Goal: Task Accomplishment & Management: Manage account settings

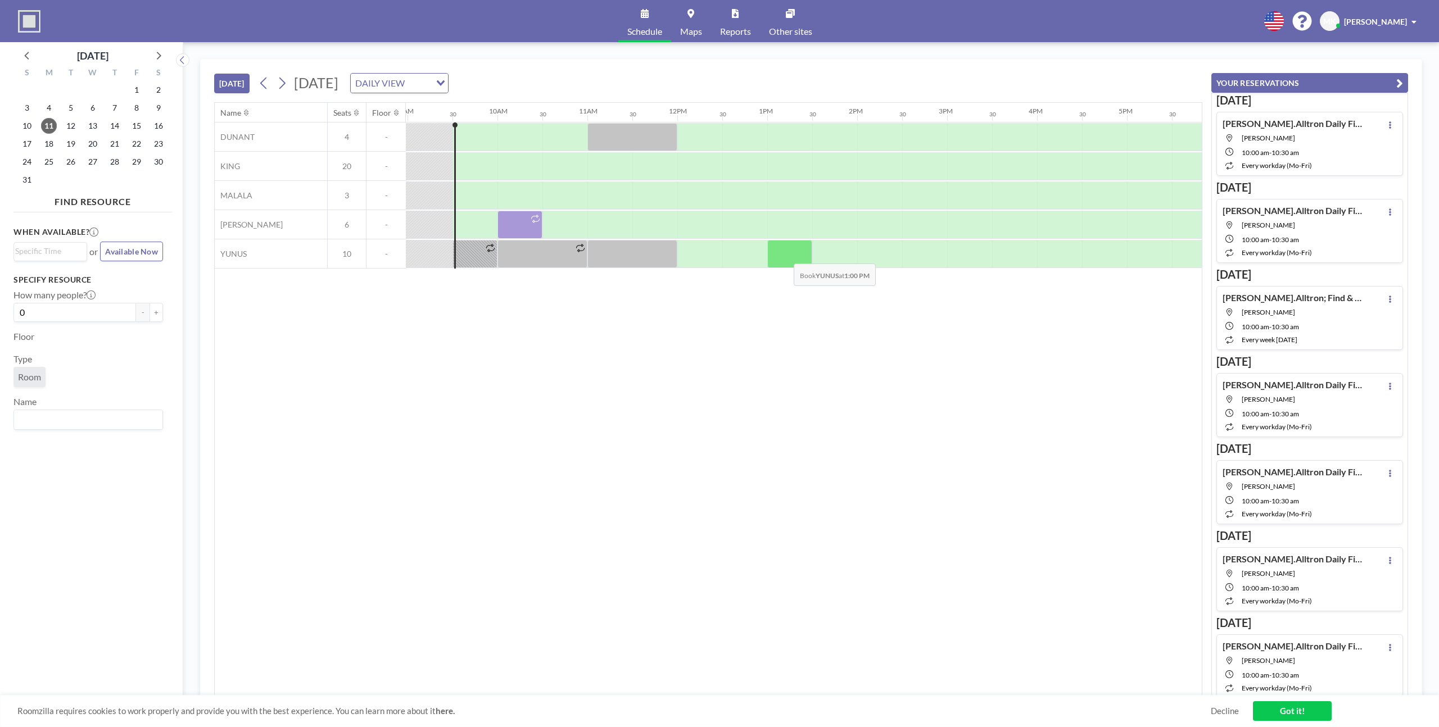
scroll to position [0, 810]
click at [468, 252] on div at bounding box center [473, 254] width 45 height 28
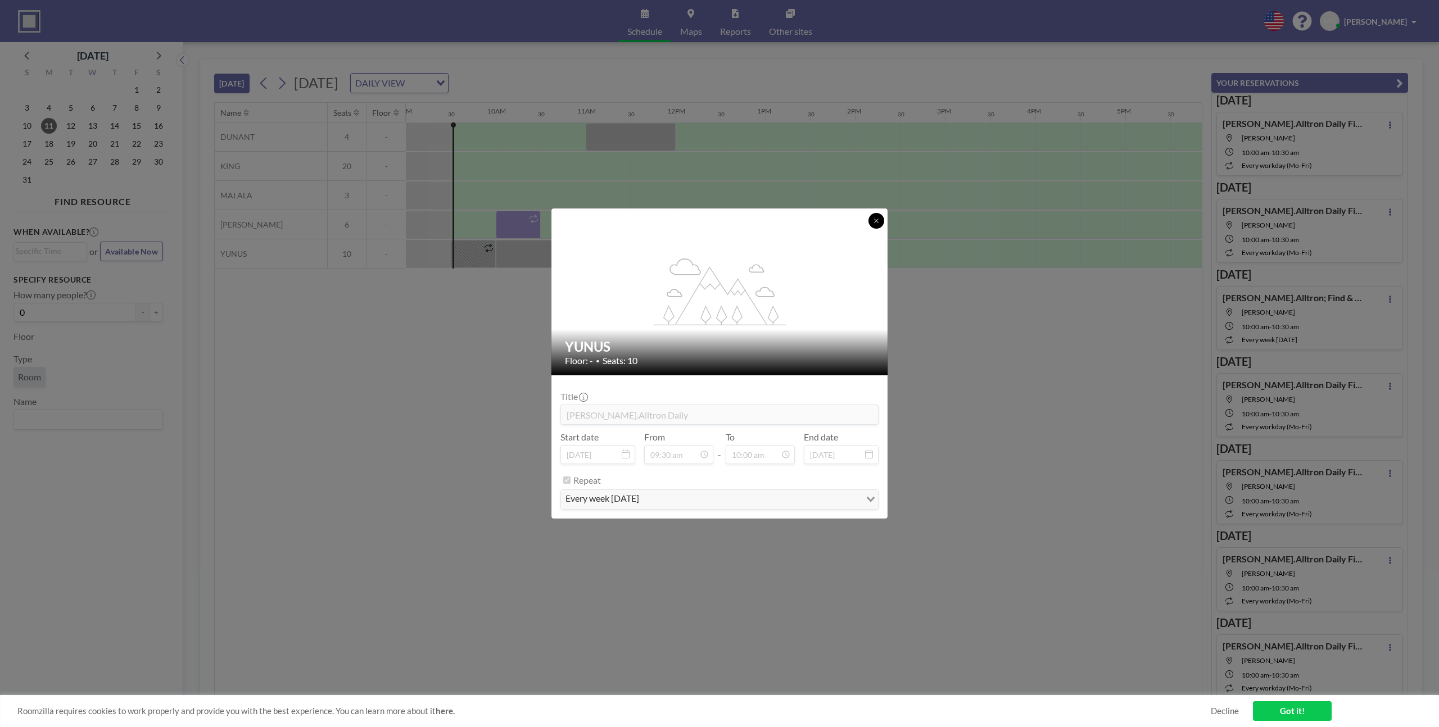
click at [880, 224] on button at bounding box center [877, 221] width 16 height 16
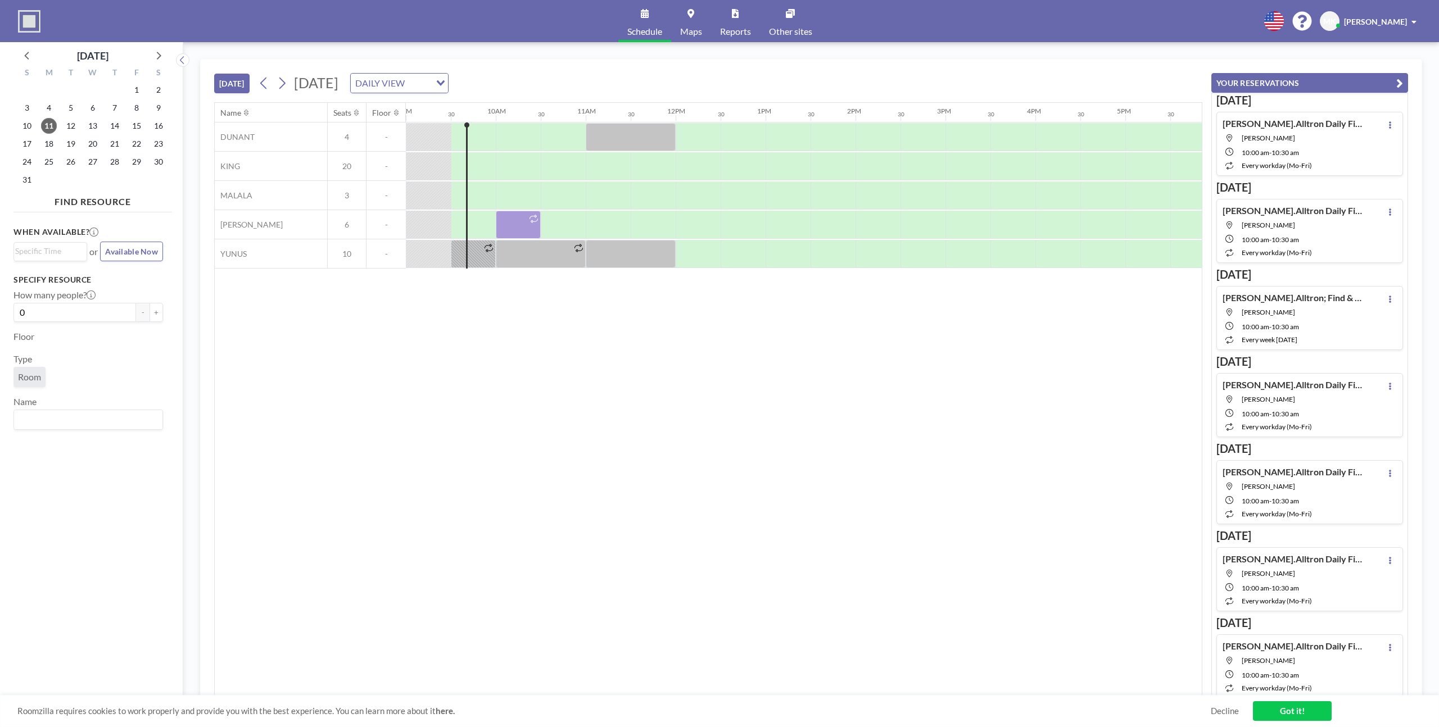
click at [1307, 224] on span "[PERSON_NAME]" at bounding box center [1302, 225] width 121 height 8
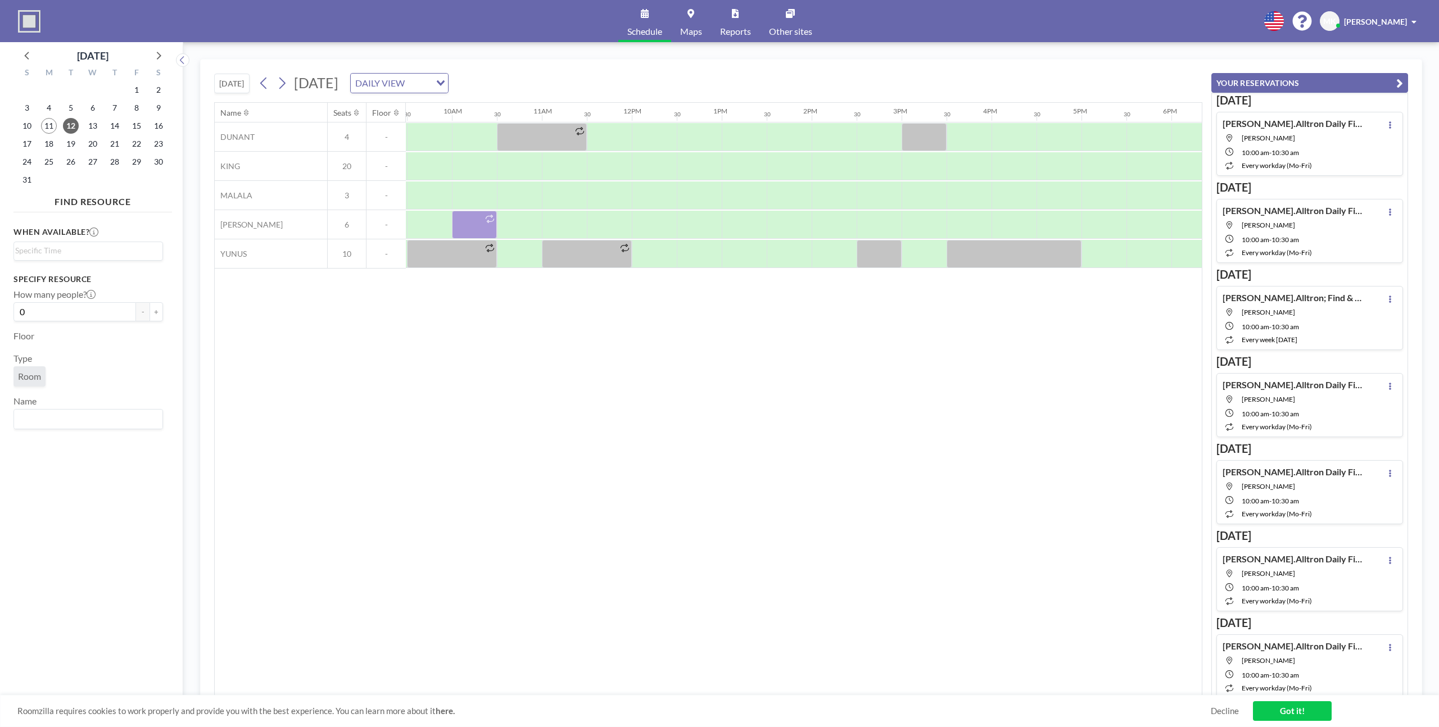
scroll to position [0, 854]
click at [474, 224] on div at bounding box center [473, 225] width 45 height 28
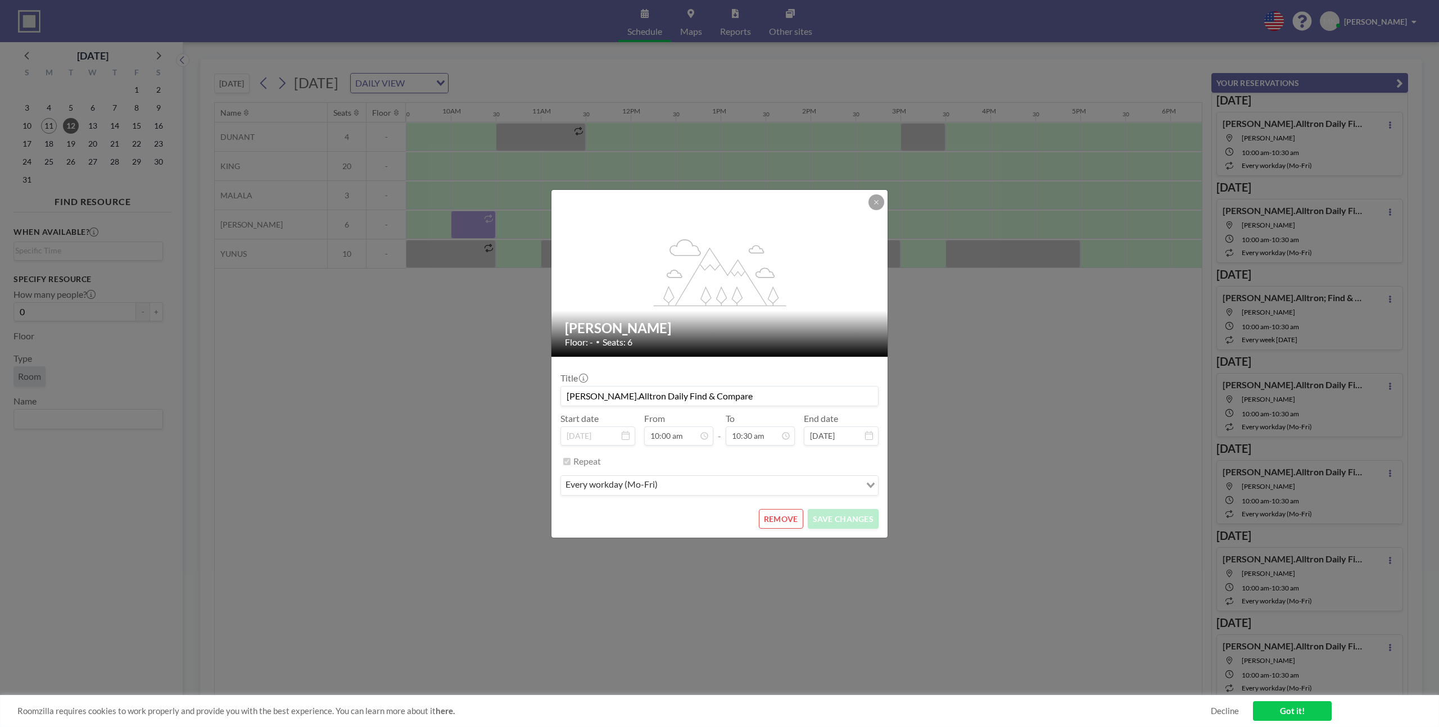
scroll to position [420, 0]
click at [774, 521] on button "REMOVE" at bounding box center [781, 519] width 44 height 20
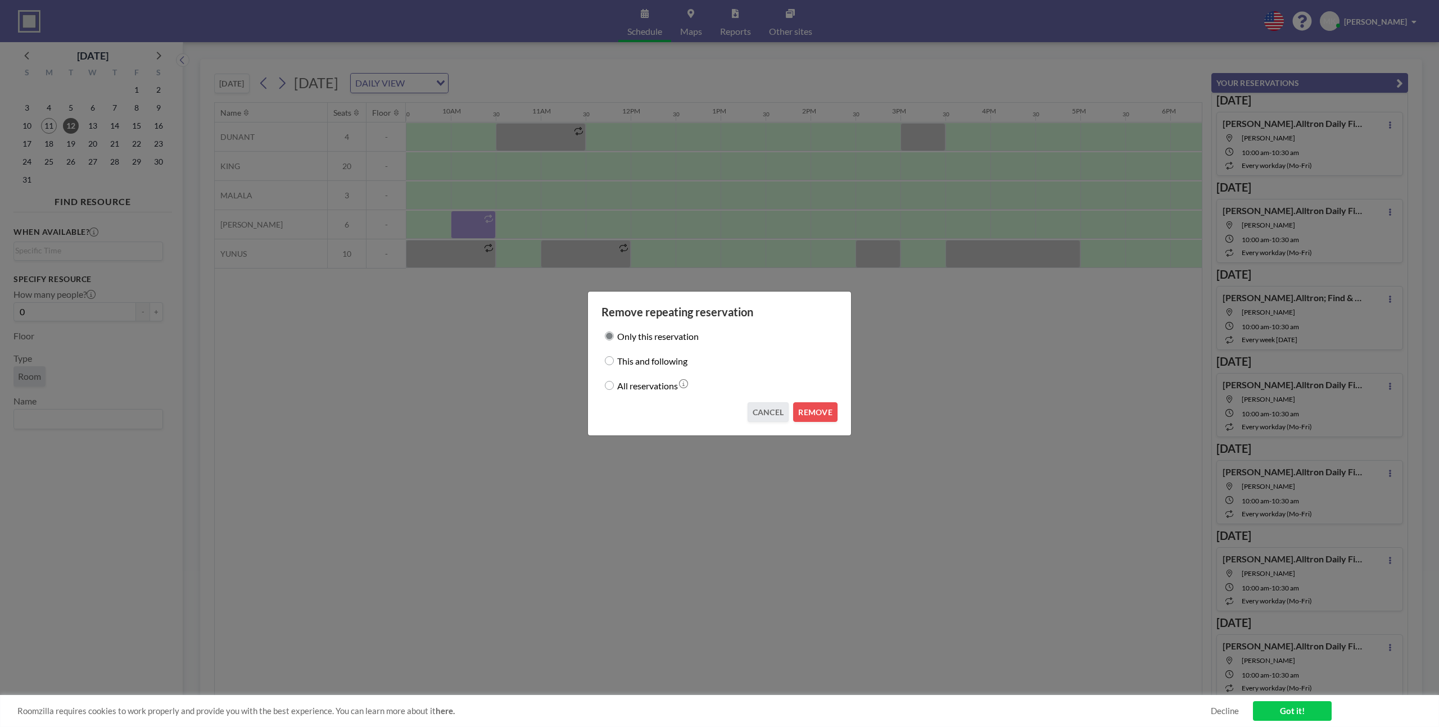
click at [655, 360] on label "This and following" at bounding box center [652, 361] width 70 height 16
click at [614, 360] on input "This and following" at bounding box center [609, 360] width 9 height 9
radio input "true"
click at [812, 414] on button "REMOVE" at bounding box center [815, 413] width 44 height 20
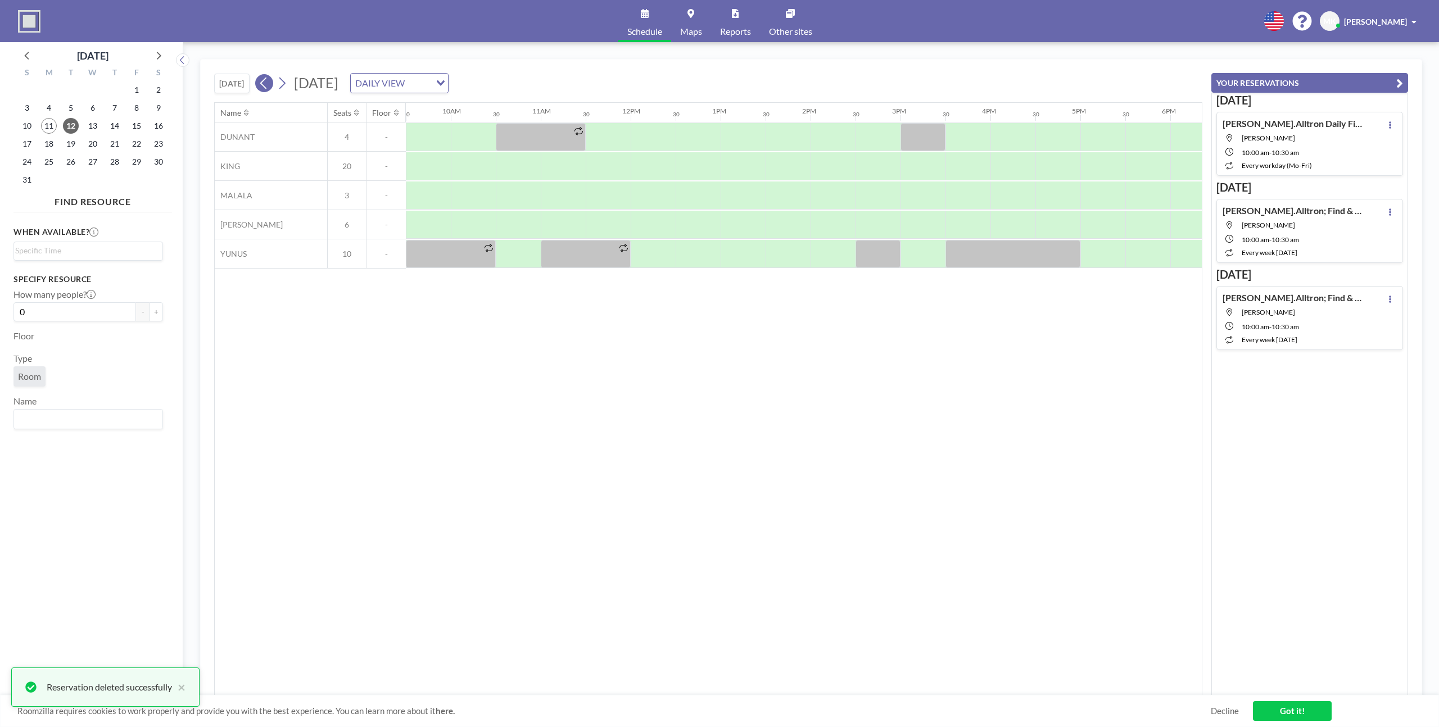
click at [266, 83] on icon at bounding box center [264, 83] width 11 height 17
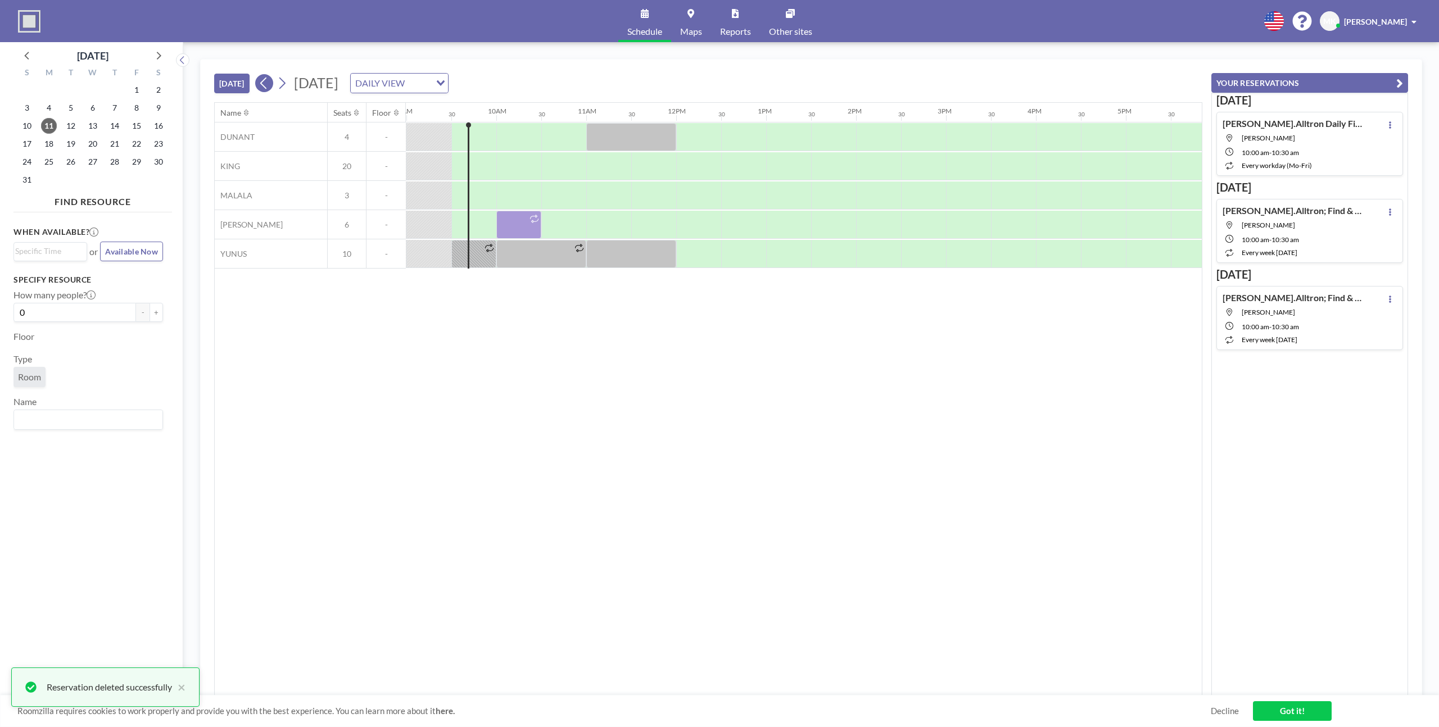
scroll to position [0, 810]
click at [286, 85] on icon at bounding box center [282, 83] width 11 height 17
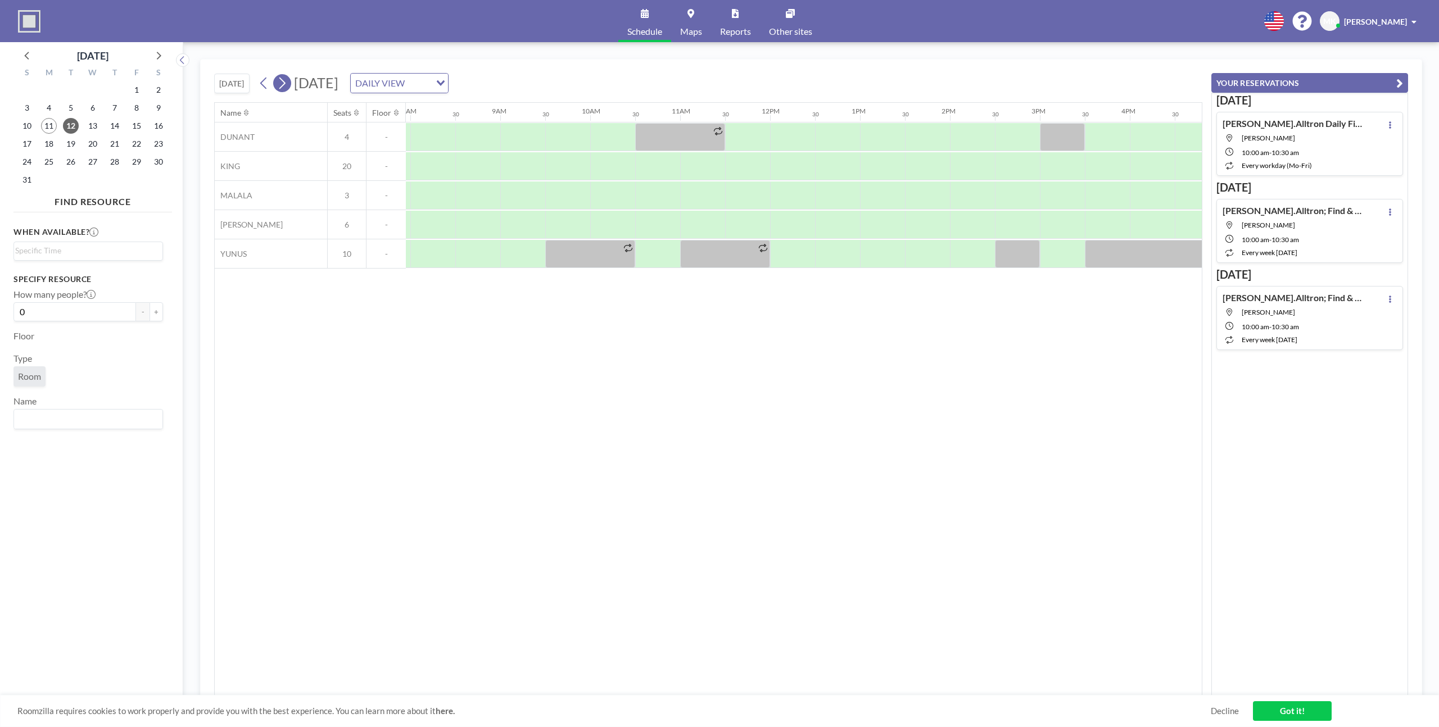
scroll to position [0, 720]
click at [286, 85] on icon at bounding box center [282, 83] width 11 height 17
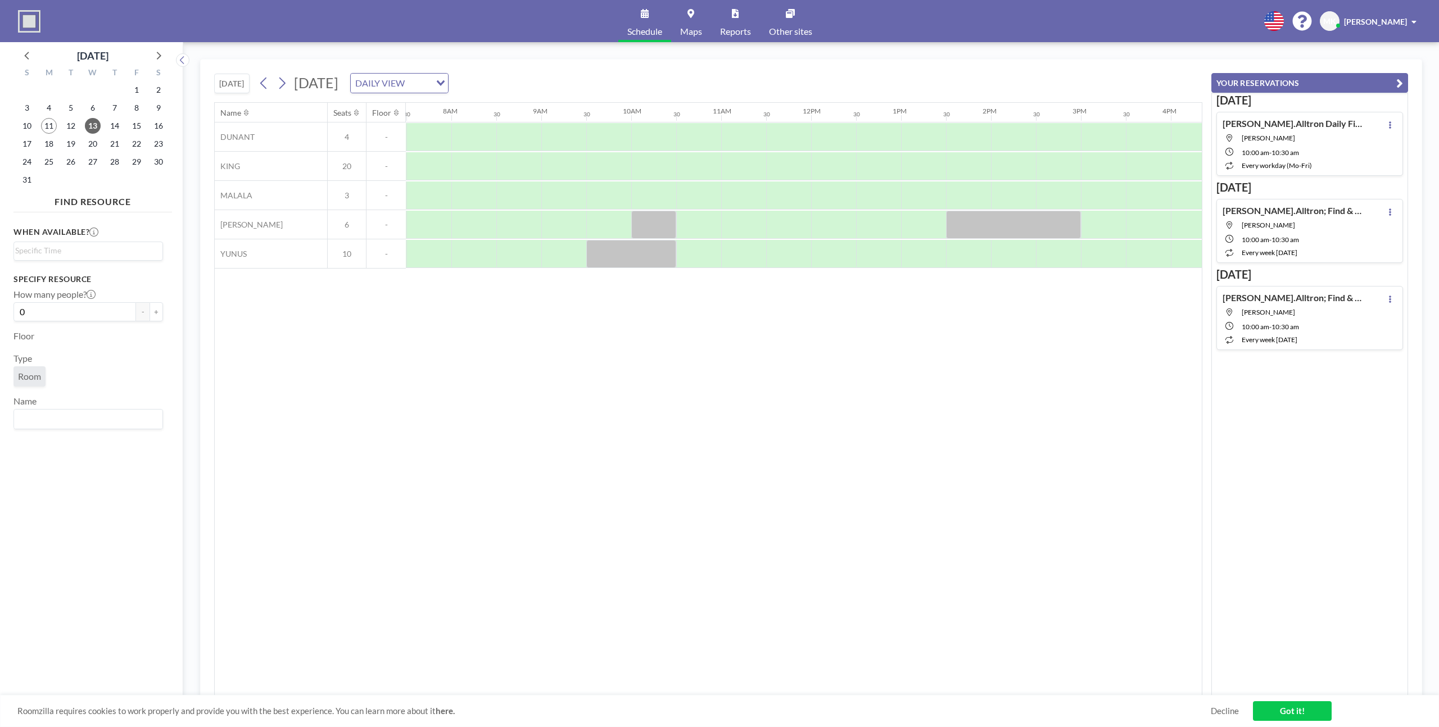
scroll to position [0, 675]
click at [287, 84] on icon at bounding box center [282, 83] width 11 height 17
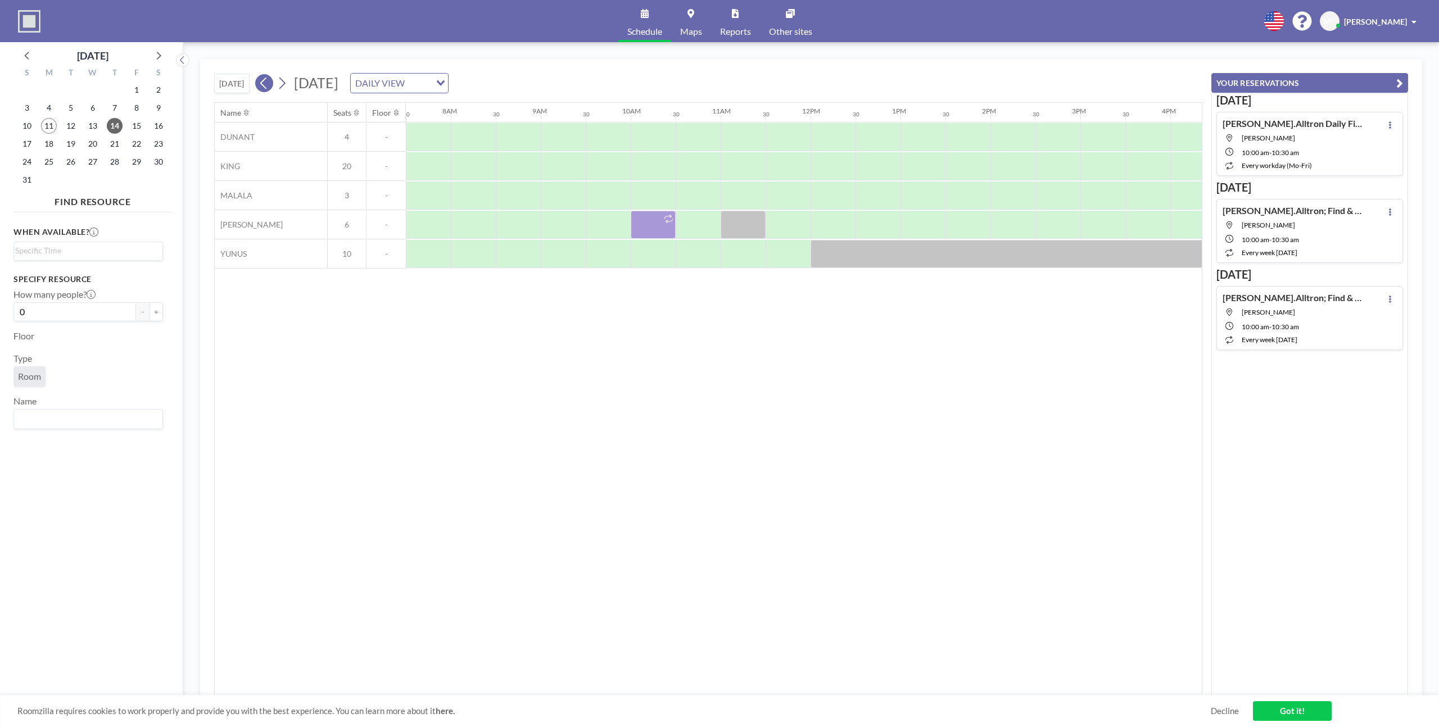
click at [269, 87] on icon at bounding box center [264, 83] width 11 height 17
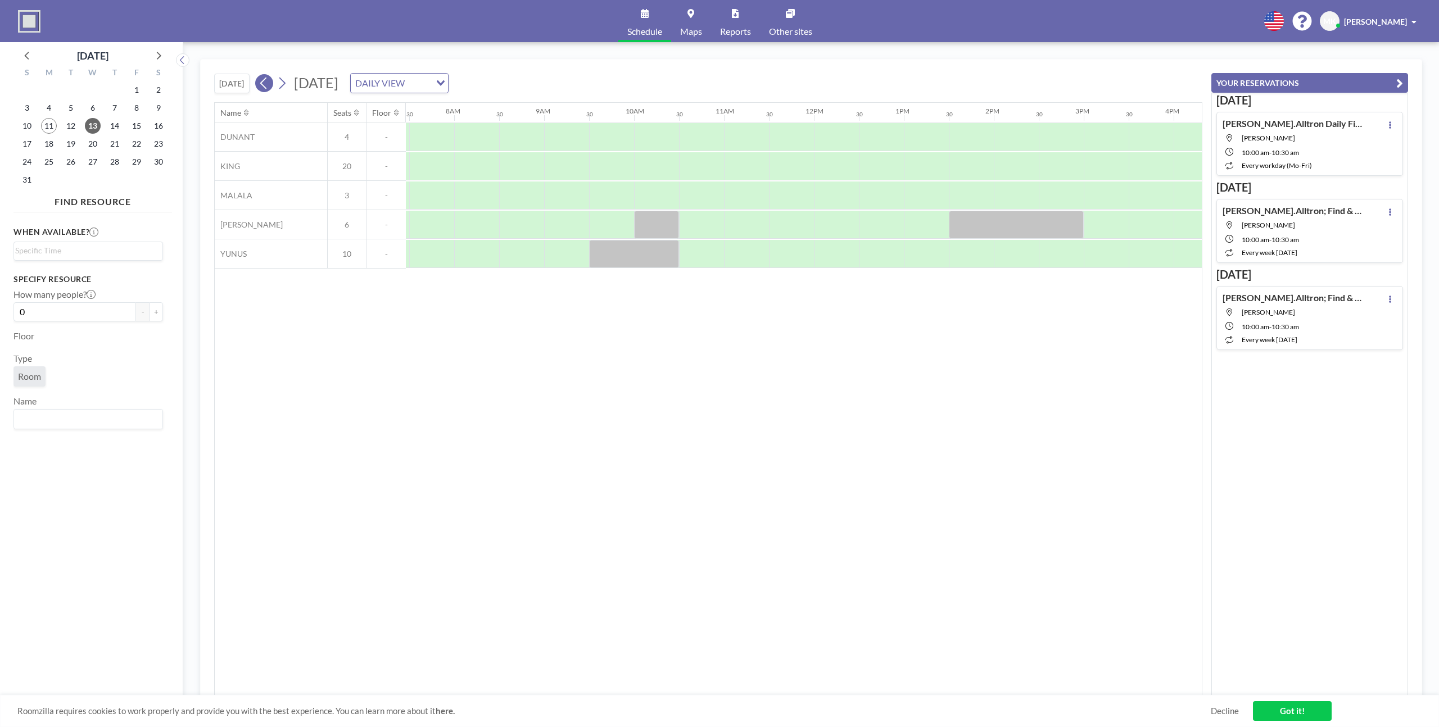
click at [269, 87] on icon at bounding box center [264, 83] width 11 height 17
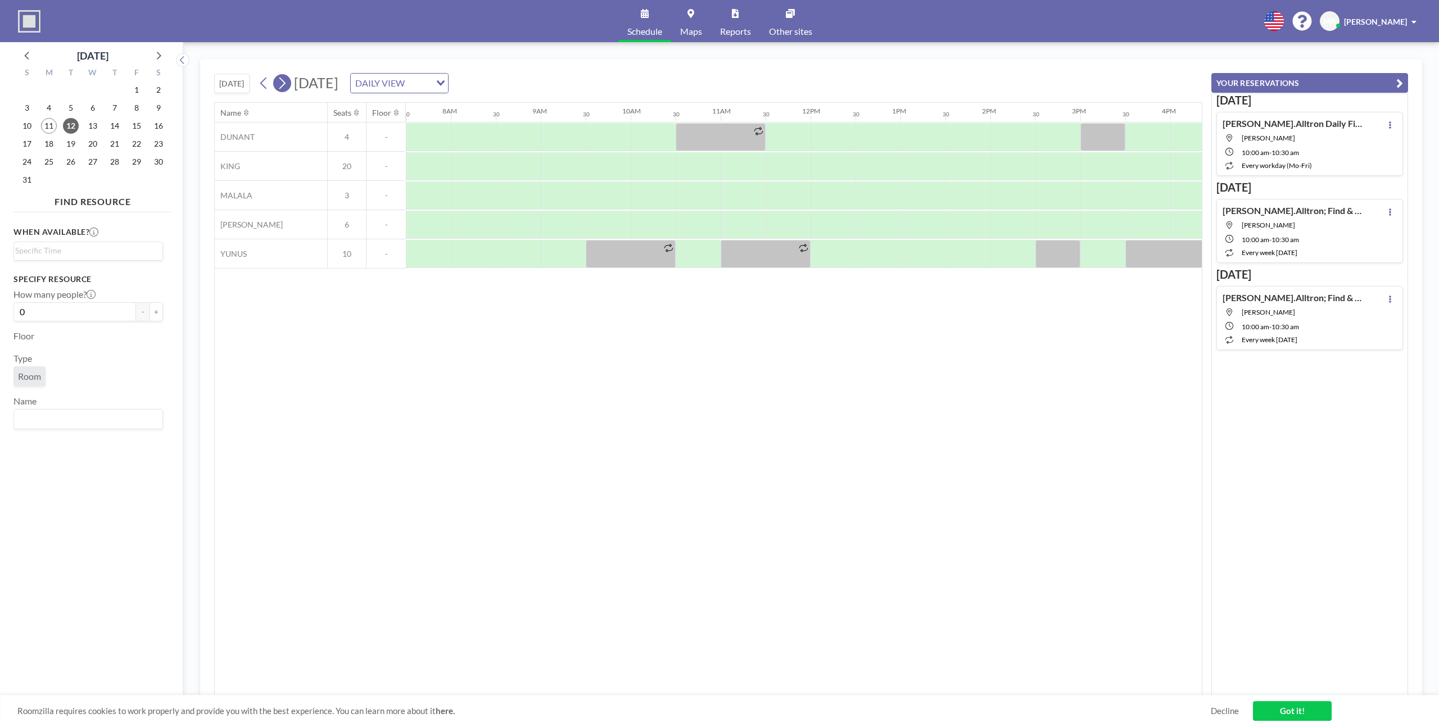
click at [278, 85] on button at bounding box center [282, 83] width 18 height 18
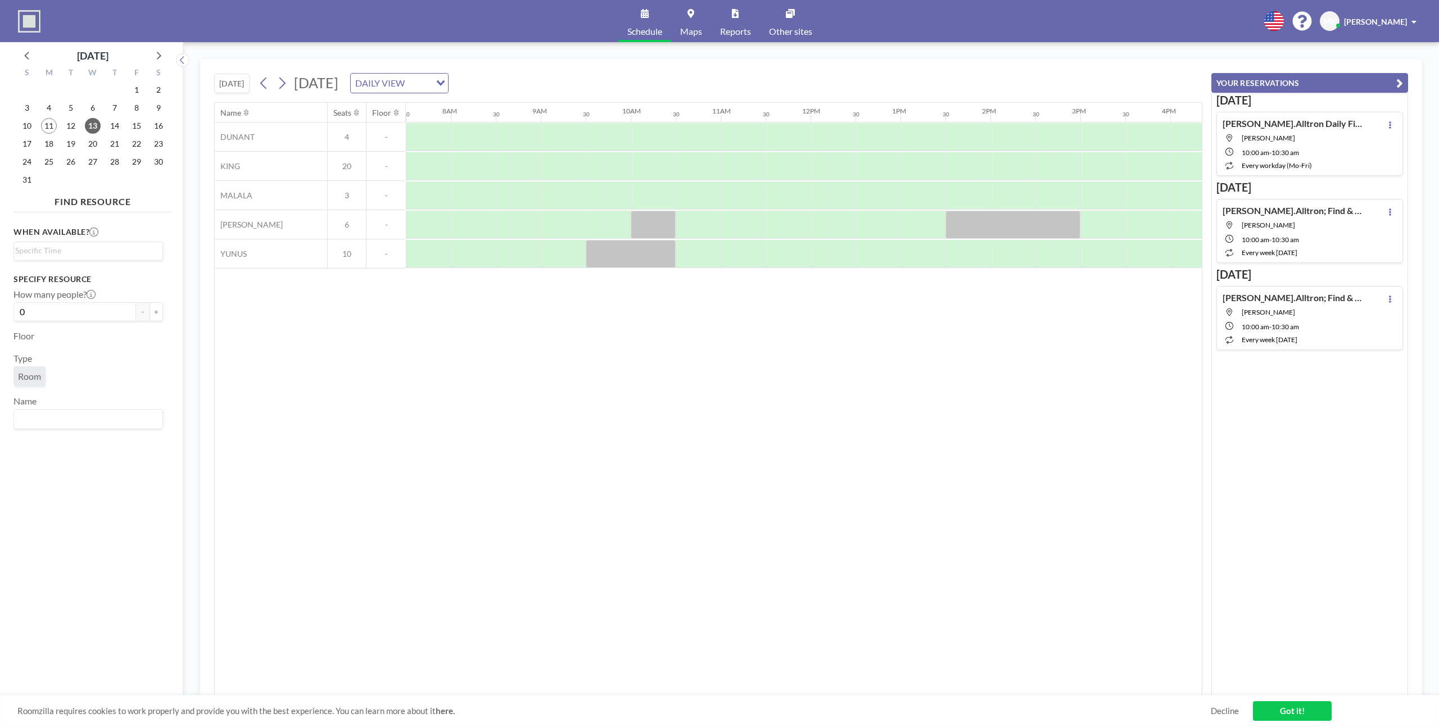
click at [234, 80] on button "[DATE]" at bounding box center [231, 84] width 35 height 20
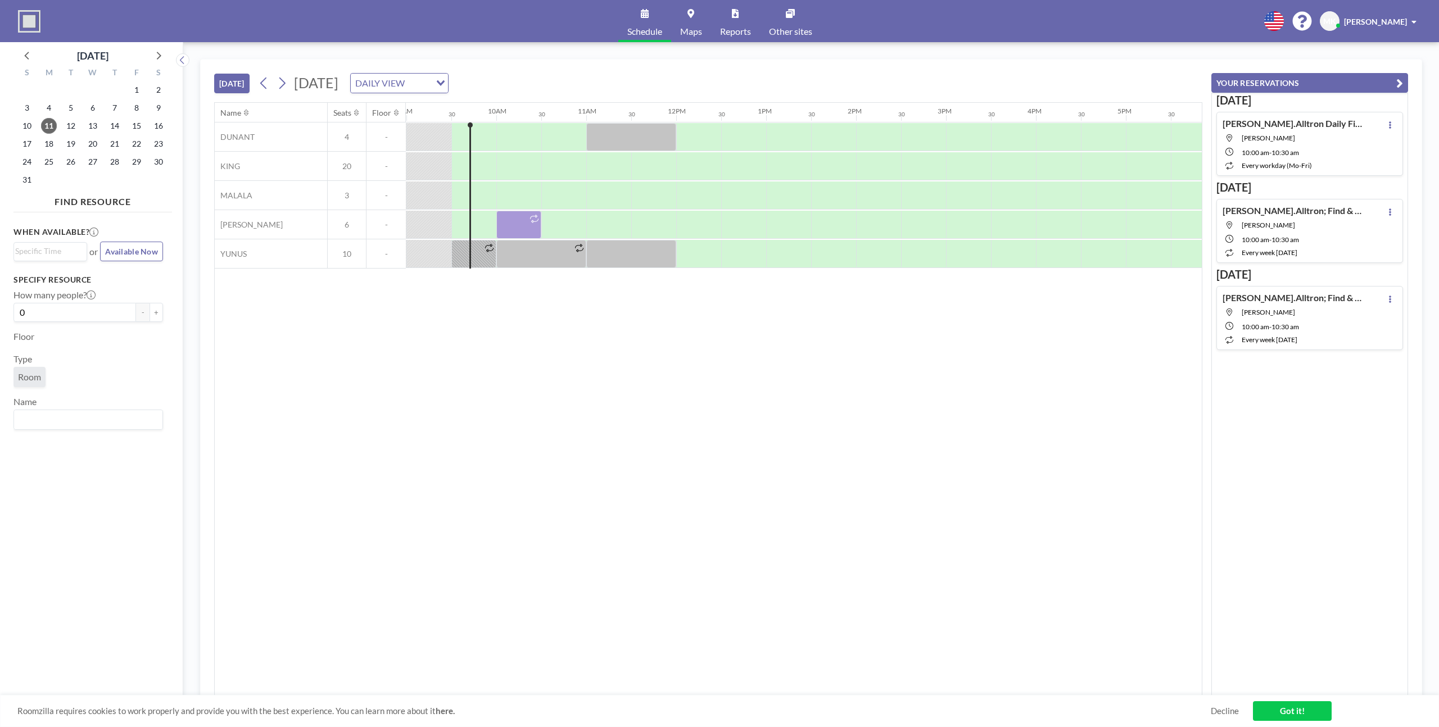
scroll to position [0, 810]
click at [516, 222] on div at bounding box center [518, 225] width 45 height 28
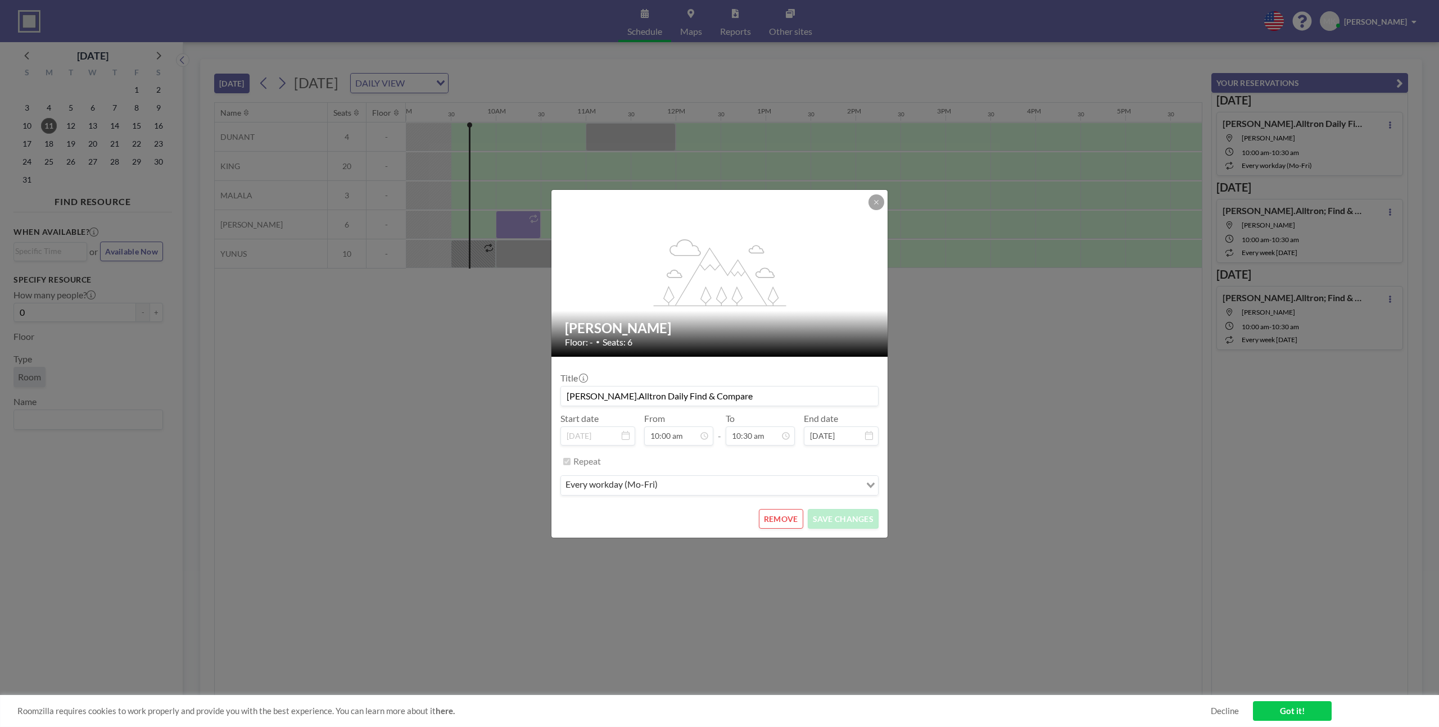
scroll to position [420, 0]
click at [781, 521] on button "REMOVE" at bounding box center [781, 519] width 44 height 20
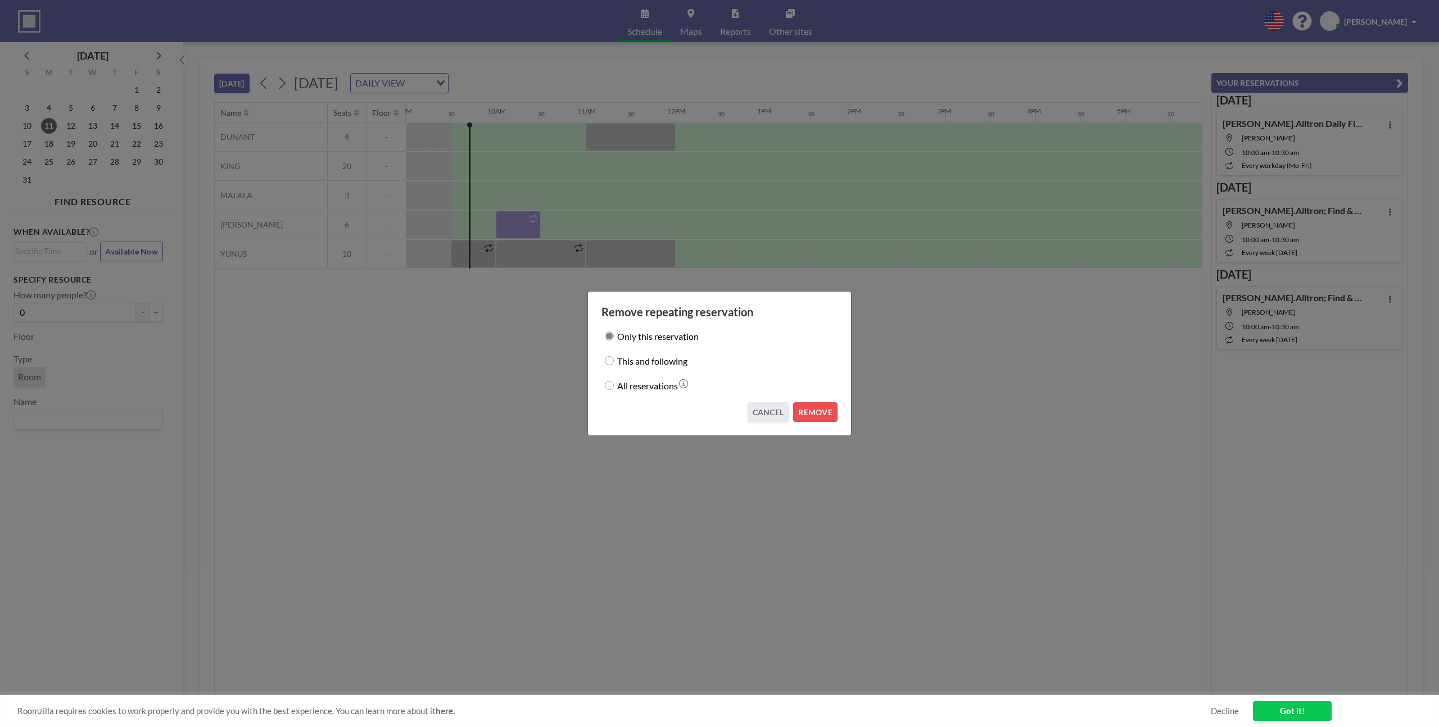
click at [665, 361] on label "This and following" at bounding box center [652, 361] width 70 height 16
click at [614, 361] on input "This and following" at bounding box center [609, 360] width 9 height 9
radio input "true"
click at [811, 410] on button "REMOVE" at bounding box center [815, 413] width 44 height 20
